Goal: Task Accomplishment & Management: Use online tool/utility

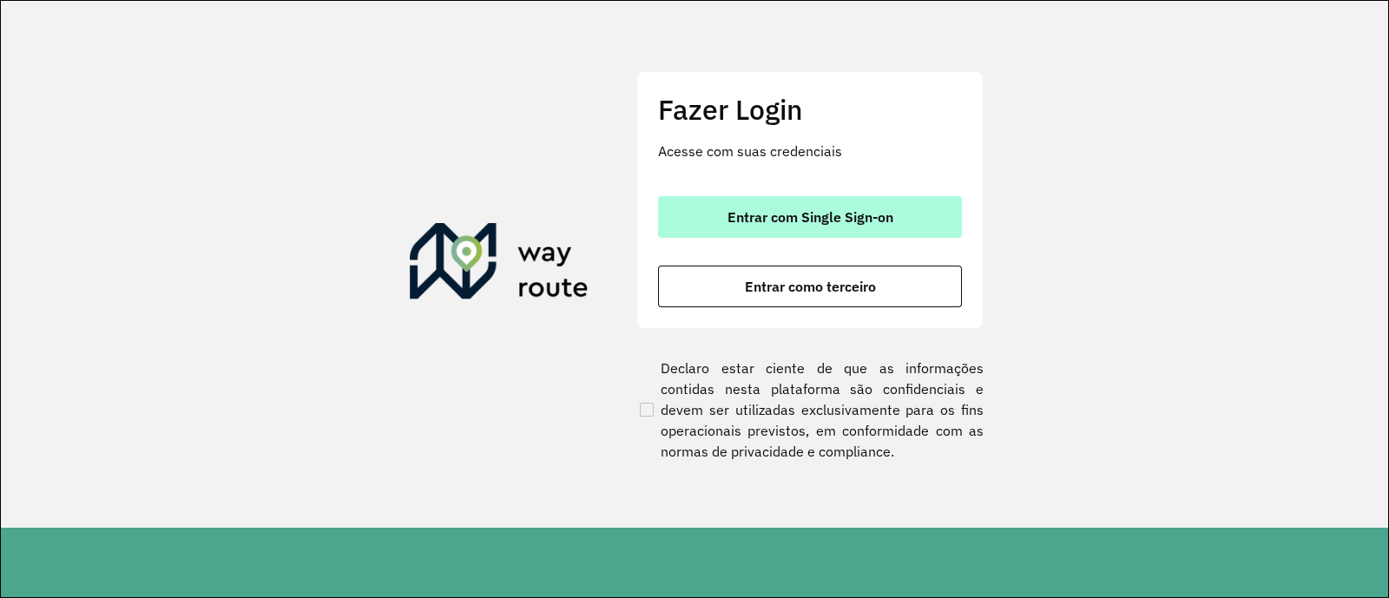
click at [855, 230] on button "Entrar com Single Sign-on" at bounding box center [810, 217] width 304 height 42
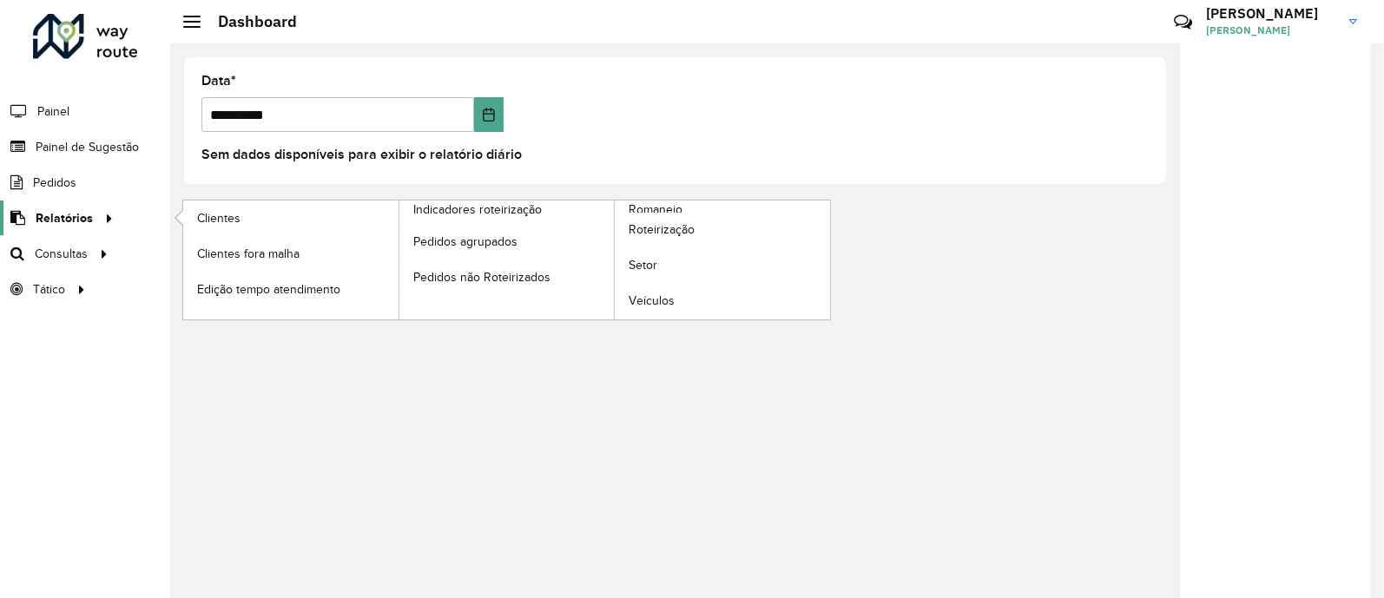
click at [96, 215] on div at bounding box center [106, 218] width 26 height 18
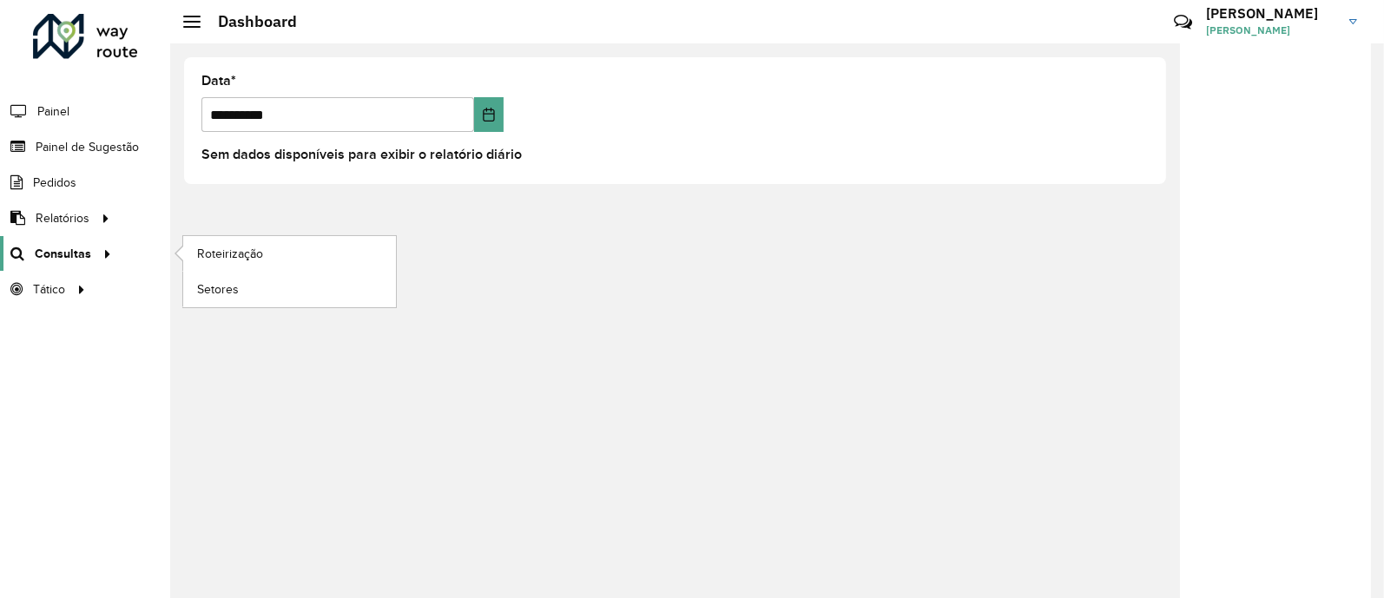
click at [97, 253] on icon at bounding box center [104, 253] width 15 height 26
click at [248, 252] on span "Roteirização" at bounding box center [232, 254] width 70 height 18
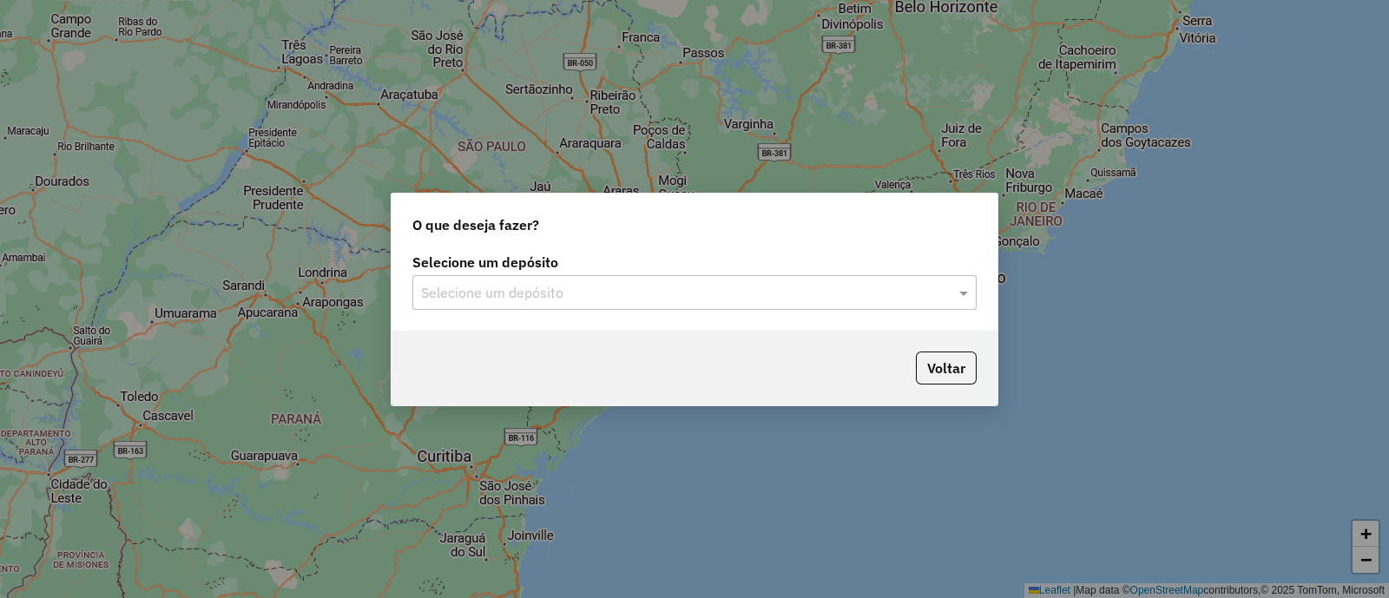
click at [527, 289] on input "text" at bounding box center [677, 293] width 512 height 21
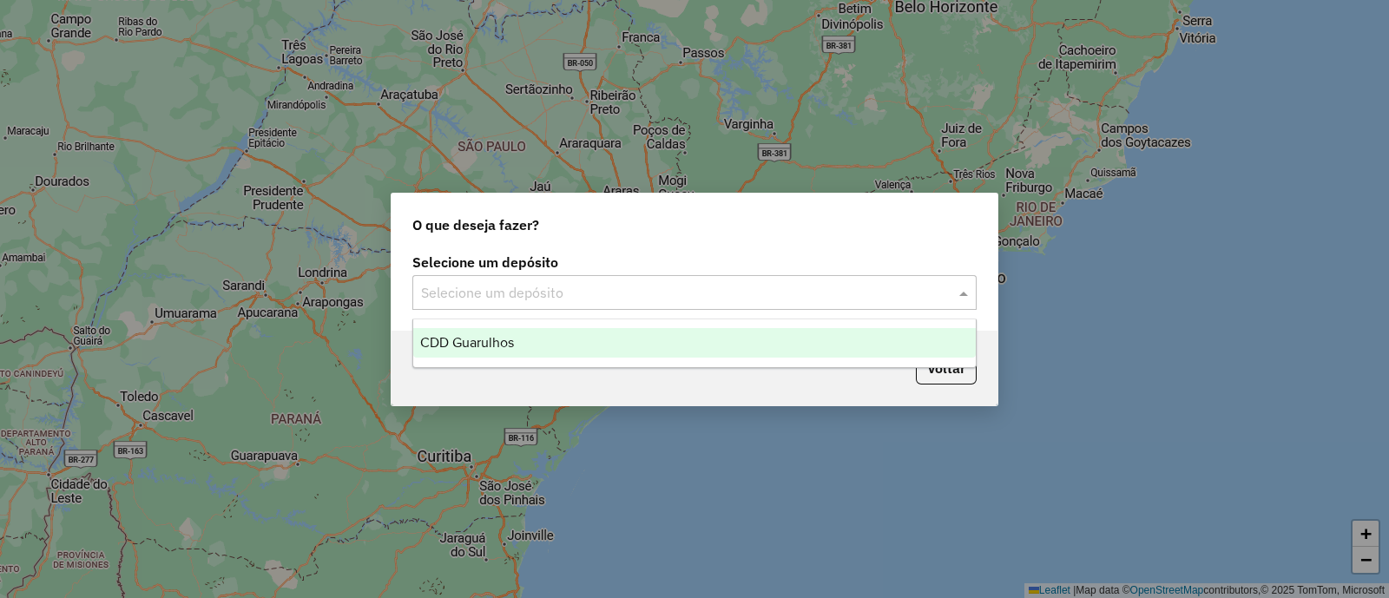
click at [510, 346] on span "CDD Guarulhos" at bounding box center [467, 342] width 94 height 15
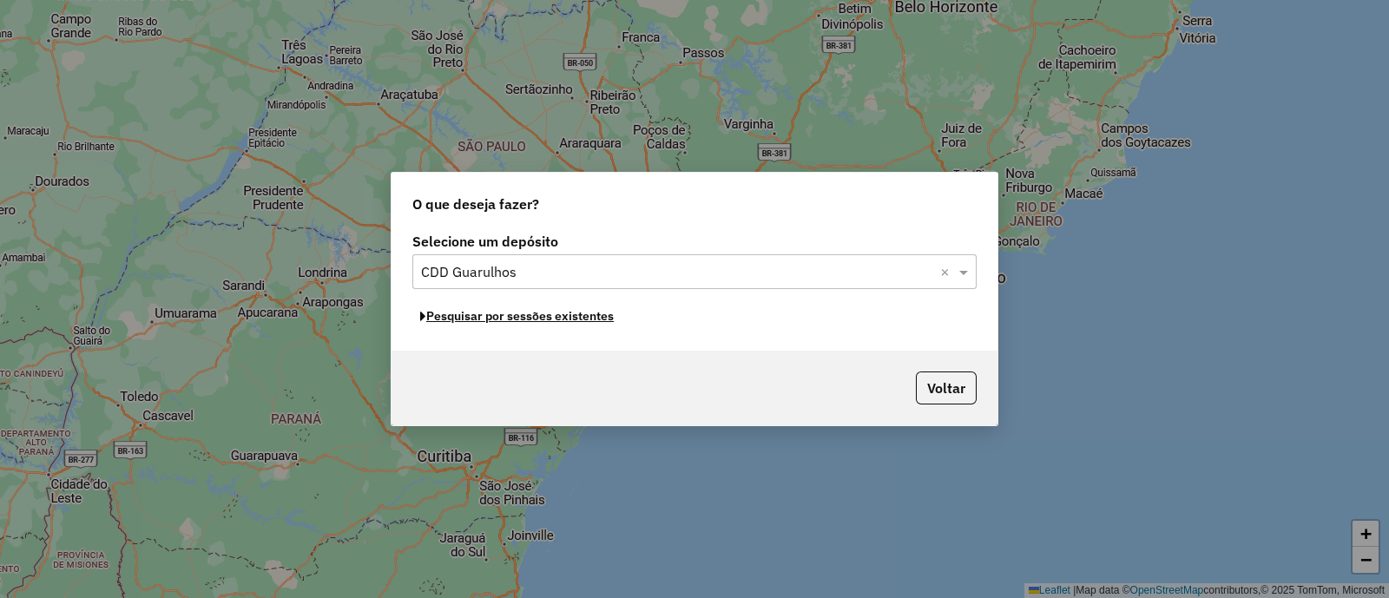
click at [556, 314] on button "Pesquisar por sessões existentes" at bounding box center [516, 316] width 209 height 27
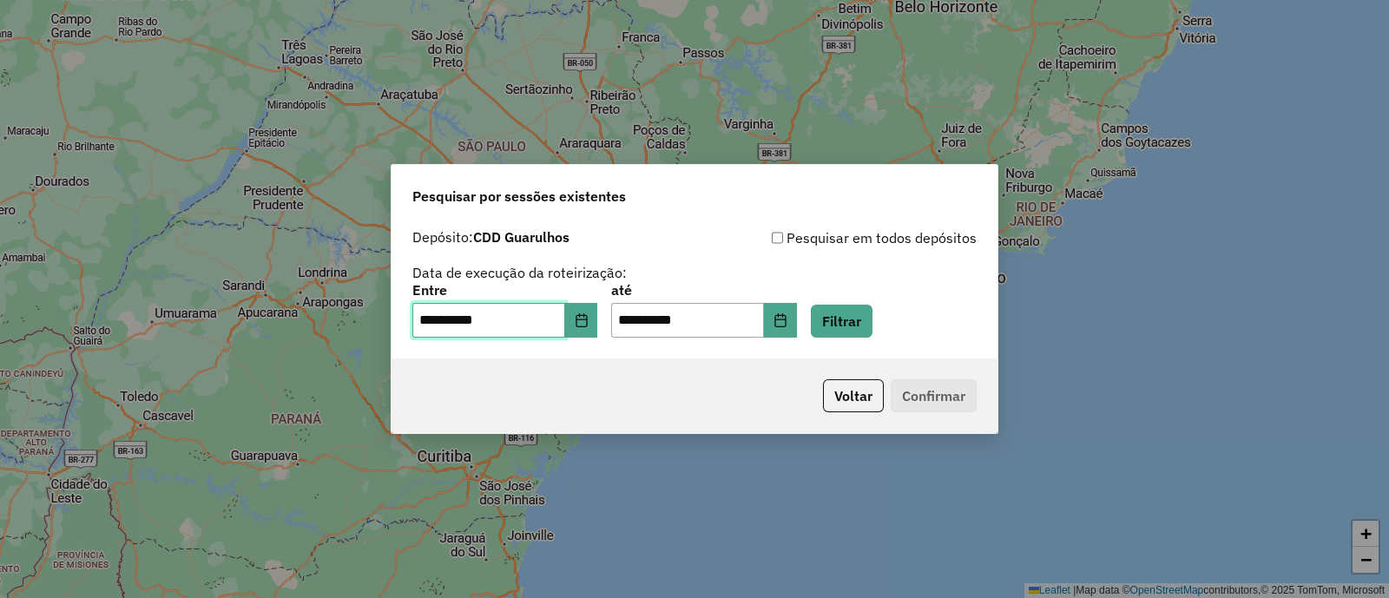
click at [565, 325] on input "**********" at bounding box center [488, 320] width 153 height 35
click at [587, 319] on icon "Choose Date" at bounding box center [581, 320] width 11 height 14
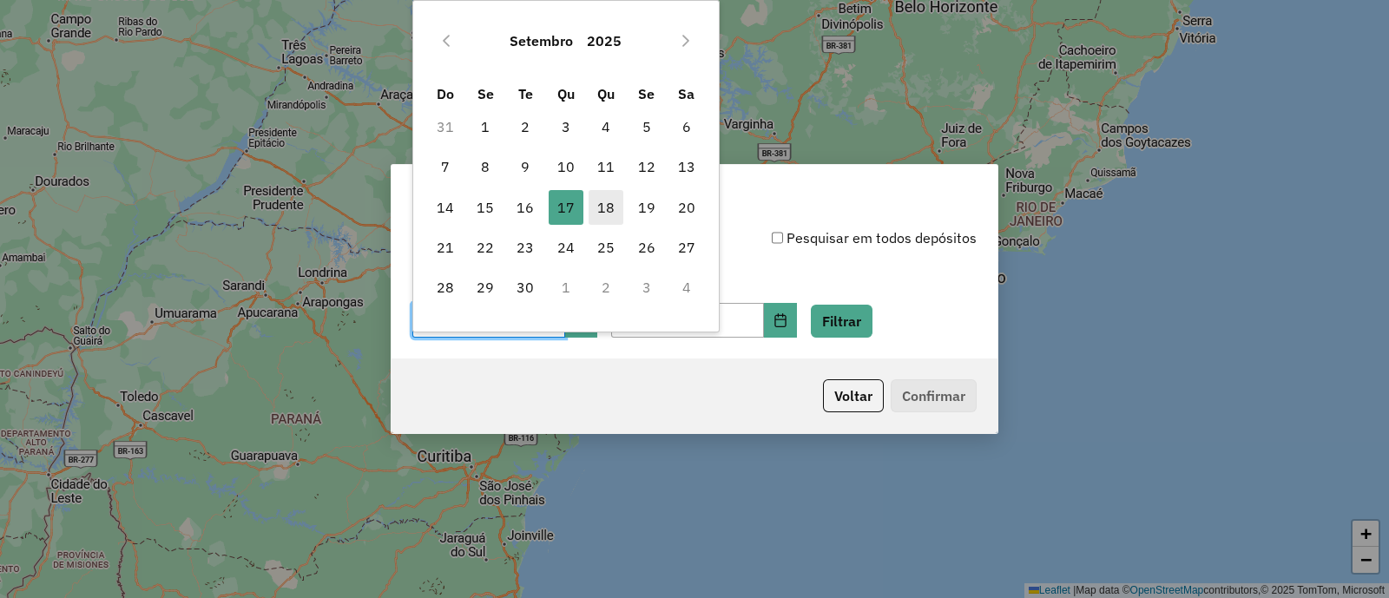
click at [603, 214] on span "18" at bounding box center [606, 207] width 35 height 35
type input "**********"
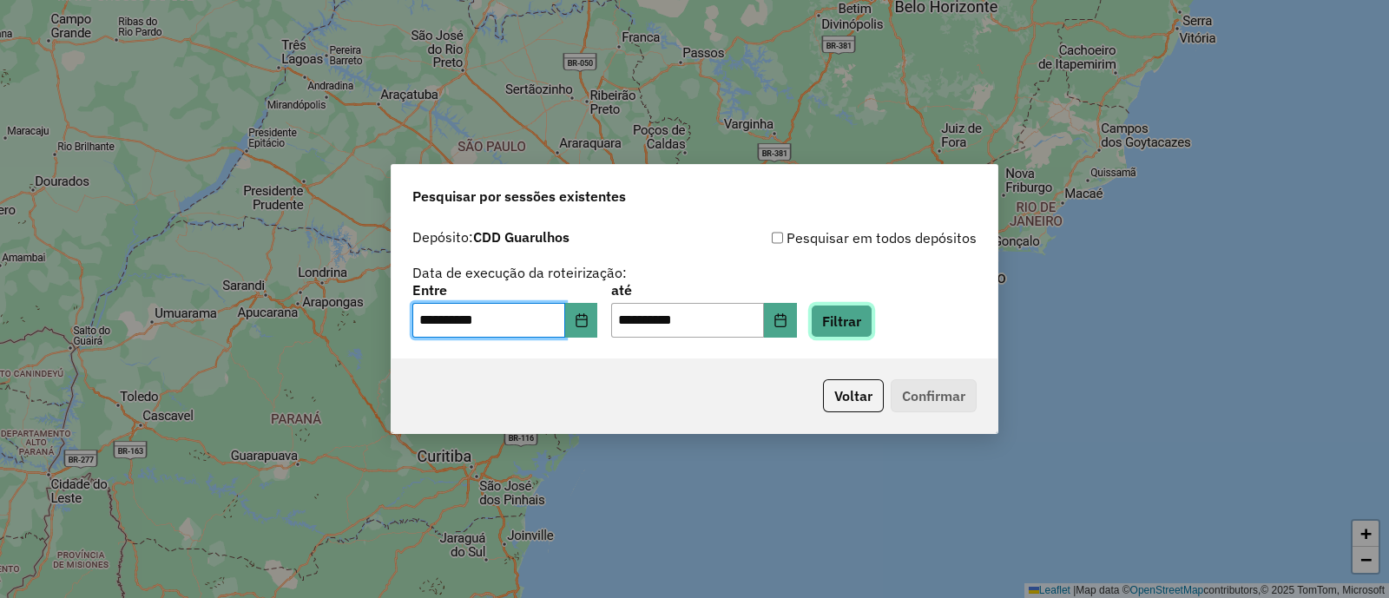
click at [873, 324] on button "Filtrar" at bounding box center [842, 321] width 62 height 33
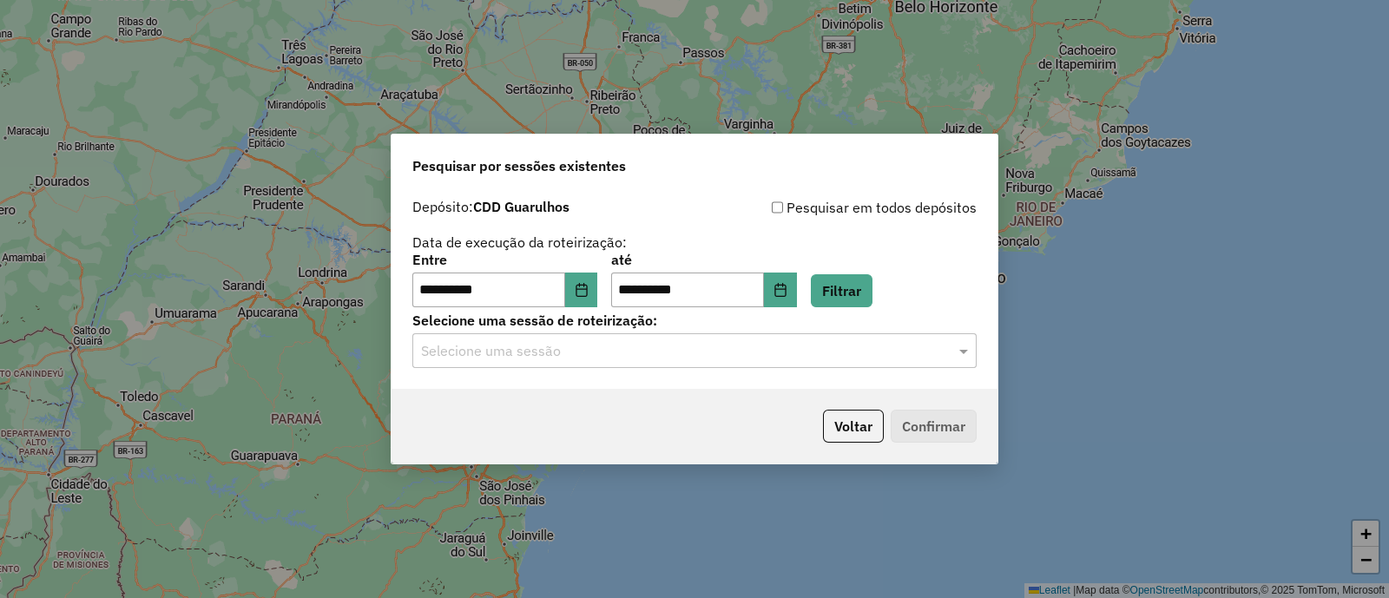
click at [842, 355] on input "text" at bounding box center [677, 351] width 512 height 21
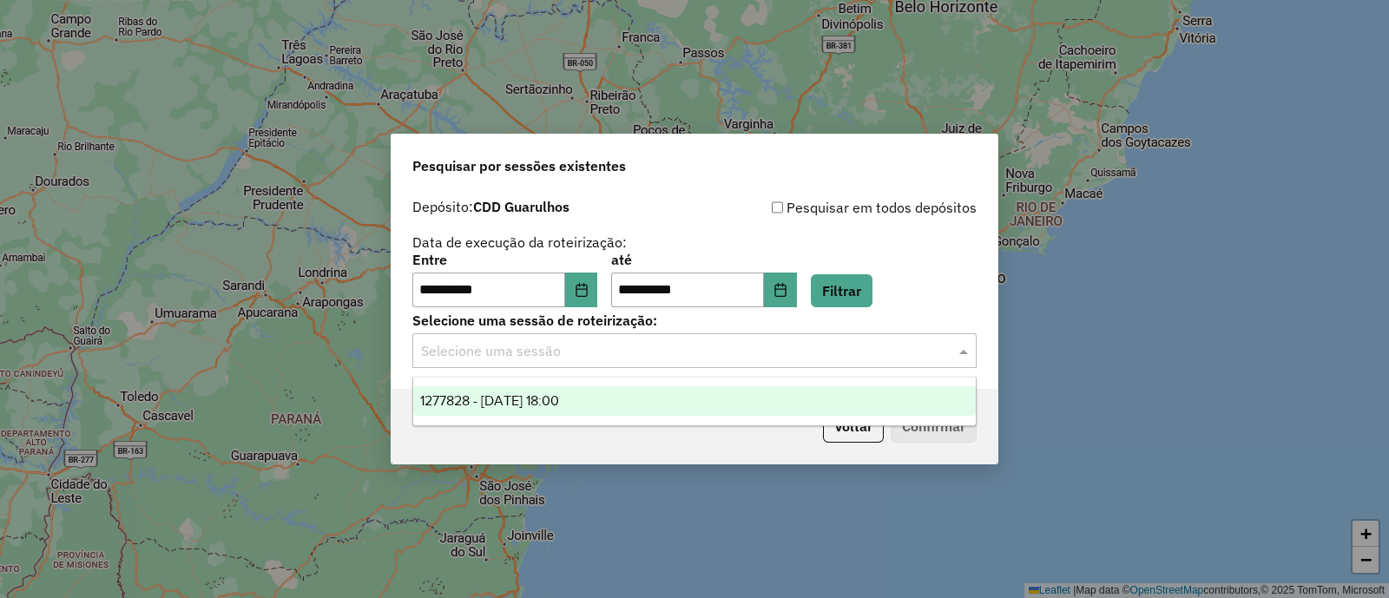
click at [559, 399] on span "1277828 - 18/09/2025 18:00" at bounding box center [489, 400] width 139 height 15
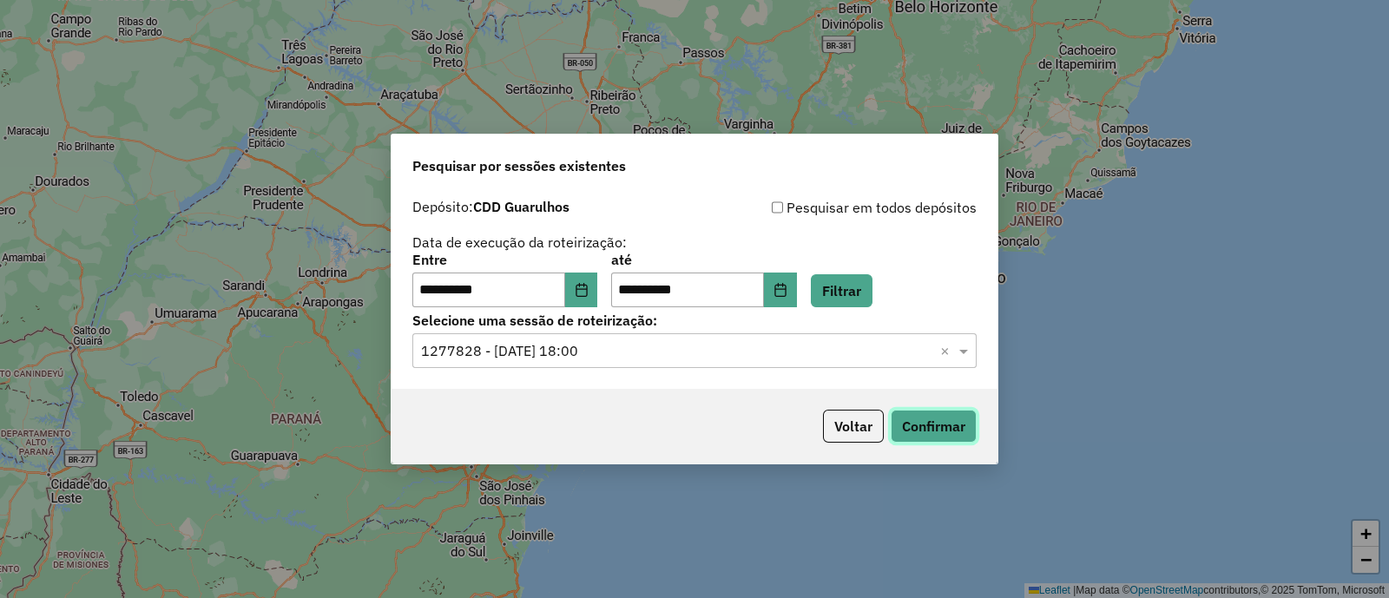
click at [930, 425] on button "Confirmar" at bounding box center [934, 426] width 86 height 33
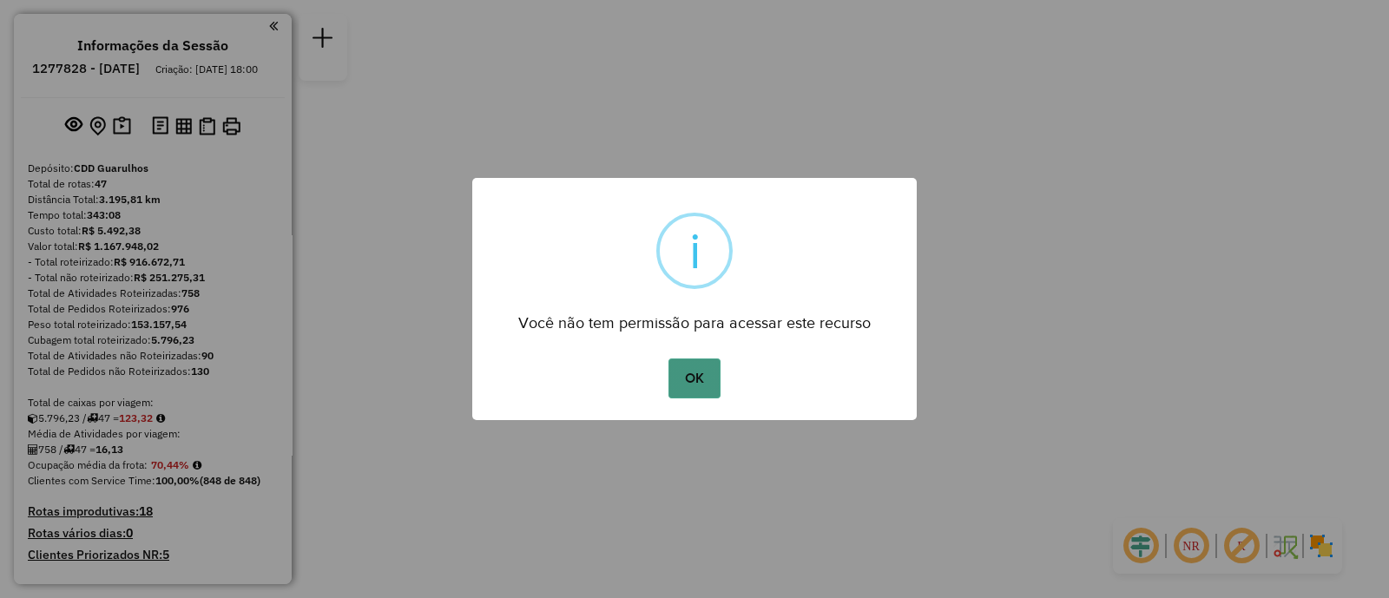
click at [707, 376] on button "OK" at bounding box center [694, 379] width 51 height 40
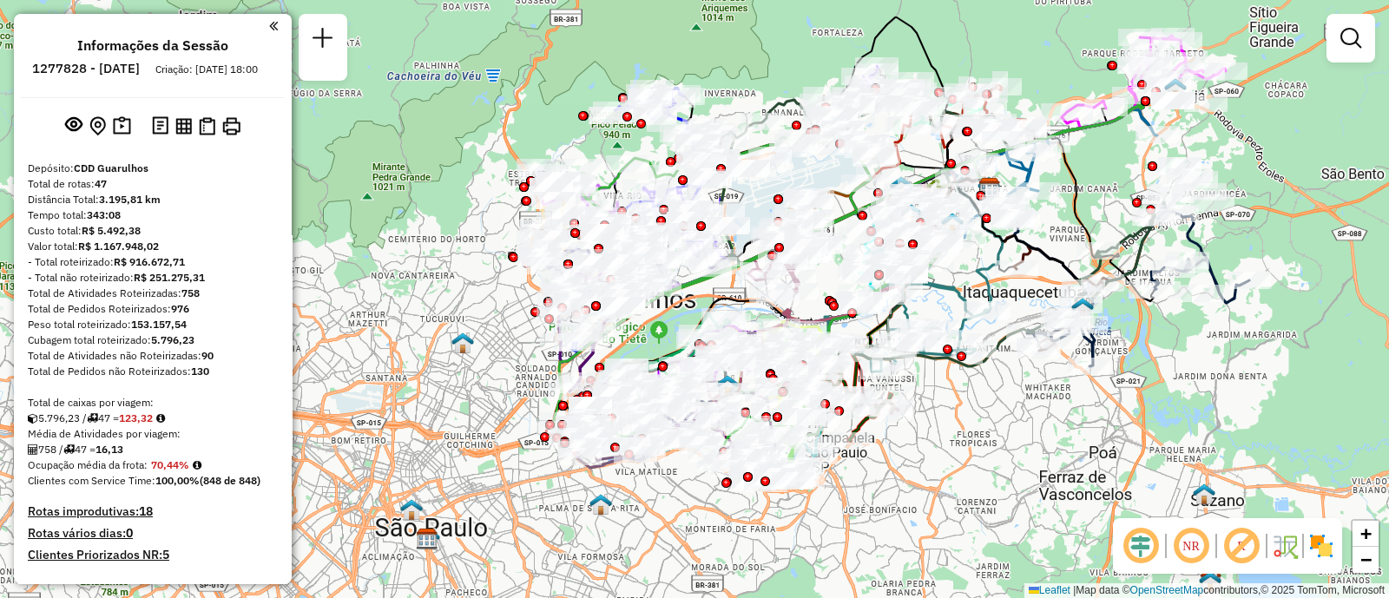
drag, startPoint x: 1038, startPoint y: 436, endPoint x: 1246, endPoint y: 411, distance: 209.9
click at [1246, 411] on div "Janela de atendimento Grade de atendimento Capacidade Transportadoras Veículos …" at bounding box center [694, 299] width 1389 height 598
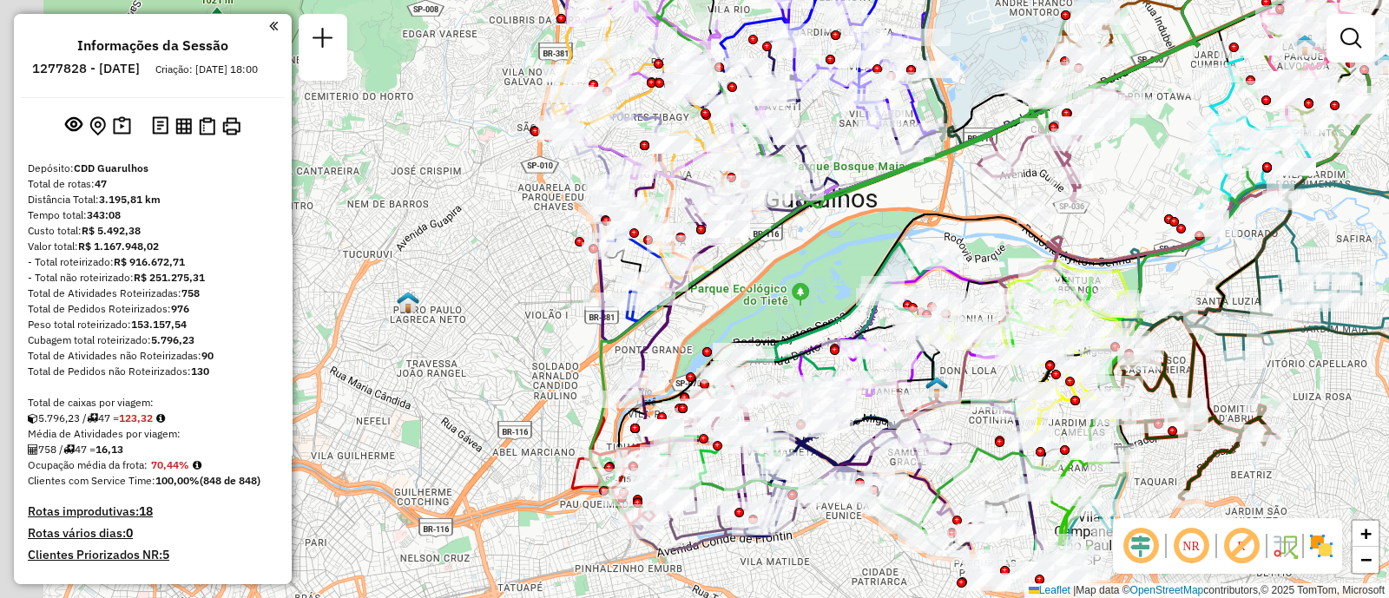
drag, startPoint x: 787, startPoint y: 293, endPoint x: 1151, endPoint y: 185, distance: 379.4
click at [1151, 185] on div "Janela de atendimento Grade de atendimento Capacidade Transportadoras Veículos …" at bounding box center [694, 299] width 1389 height 598
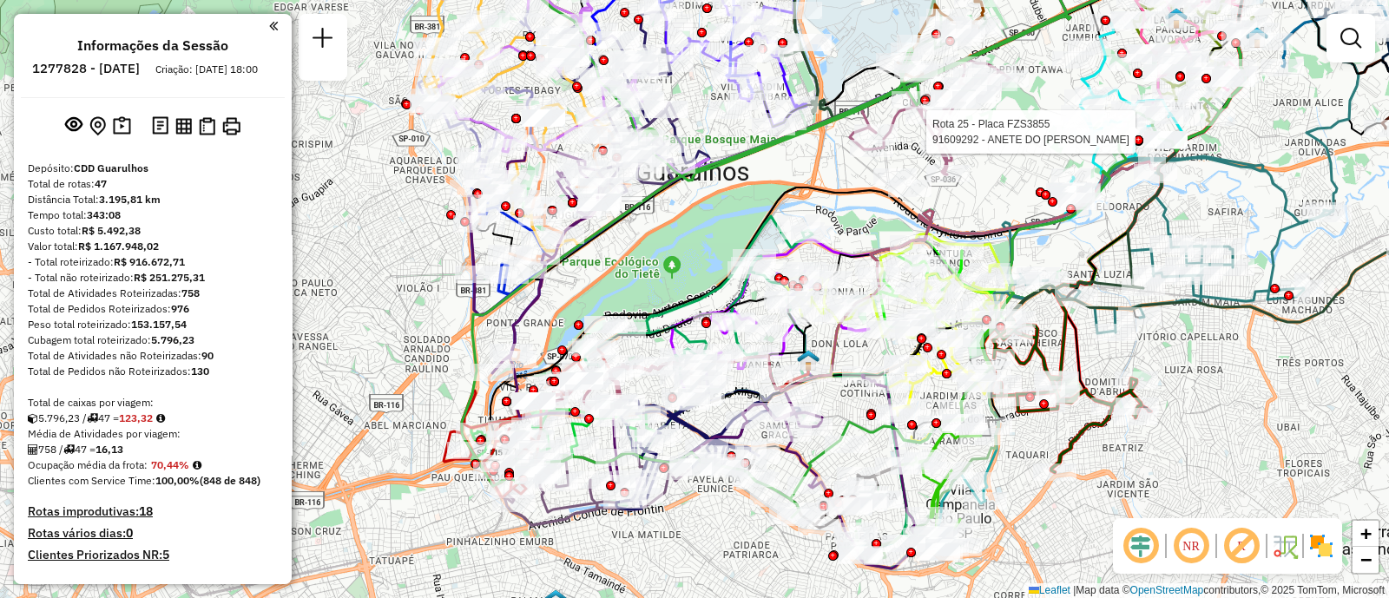
drag, startPoint x: 847, startPoint y: 243, endPoint x: 698, endPoint y: 214, distance: 151.4
click at [708, 214] on div "Rota 25 - Placa FZS3855 91609292 - ANETE DO CARMO SILVA Janela de atendimento G…" at bounding box center [694, 299] width 1389 height 598
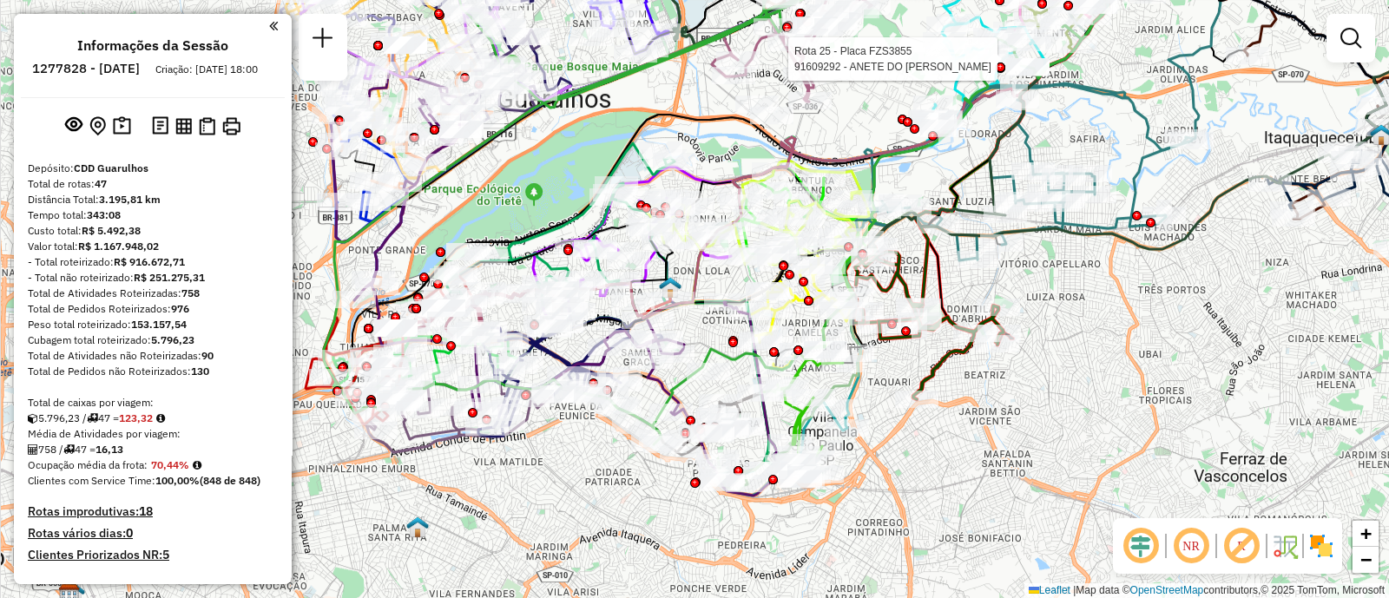
drag, startPoint x: 1216, startPoint y: 377, endPoint x: 1087, endPoint y: 305, distance: 147.3
click at [1087, 305] on div "Rota 25 - Placa FZS3855 91609292 - ANETE DO CARMO SILVA Janela de atendimento G…" at bounding box center [694, 299] width 1389 height 598
